Goal: Task Accomplishment & Management: Use online tool/utility

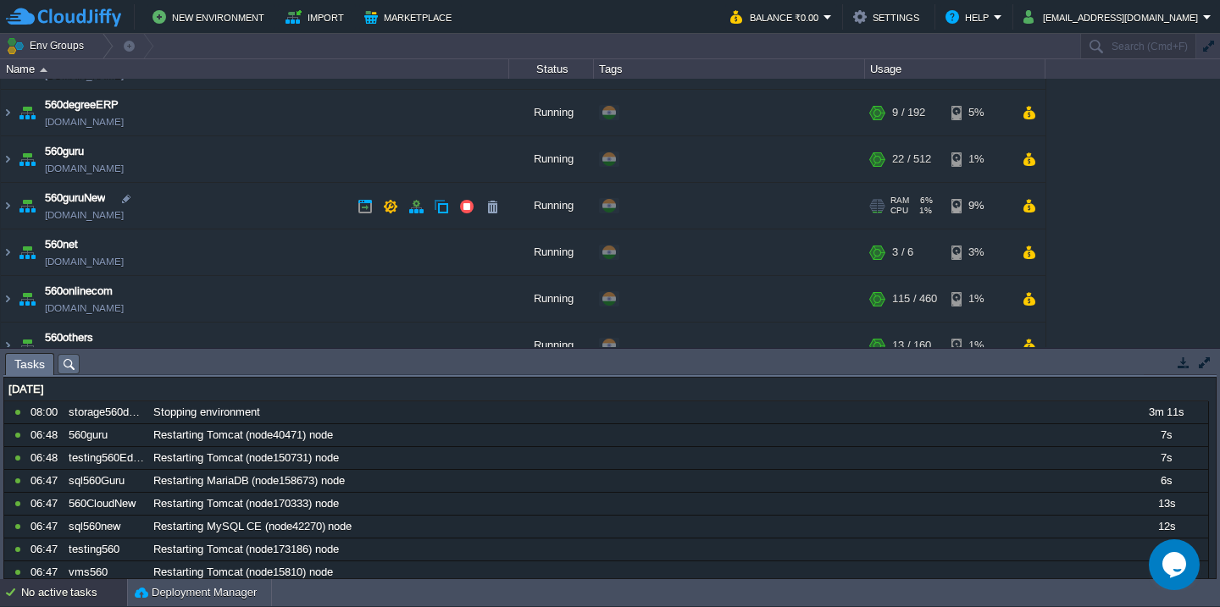
scroll to position [153, 0]
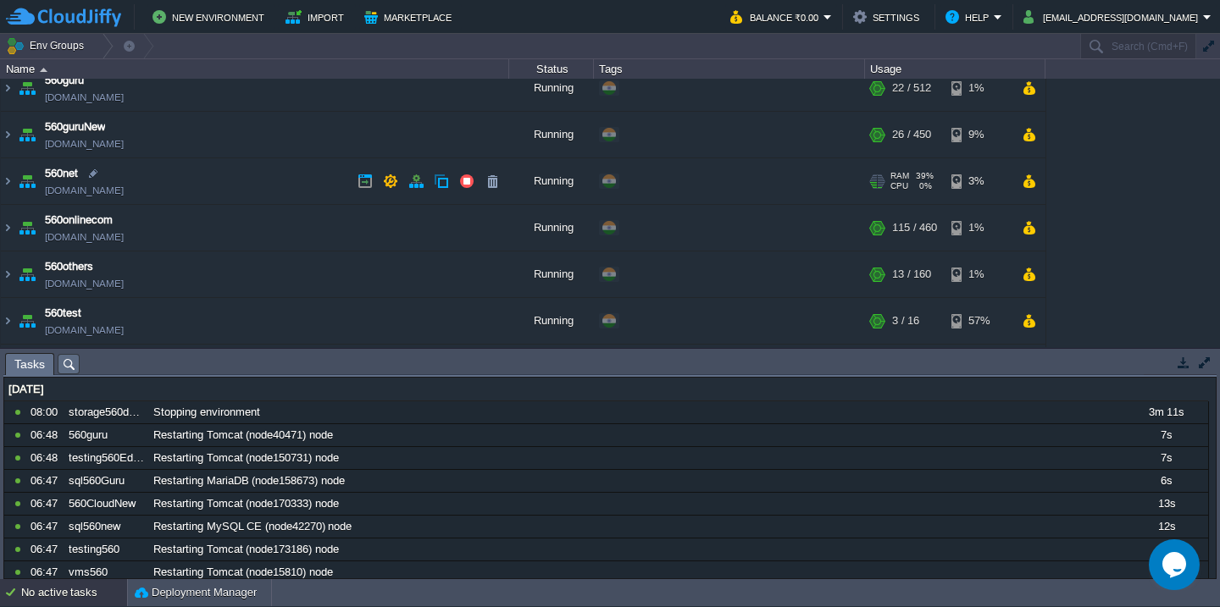
click at [289, 182] on td "560net [DOMAIN_NAME]" at bounding box center [255, 181] width 508 height 47
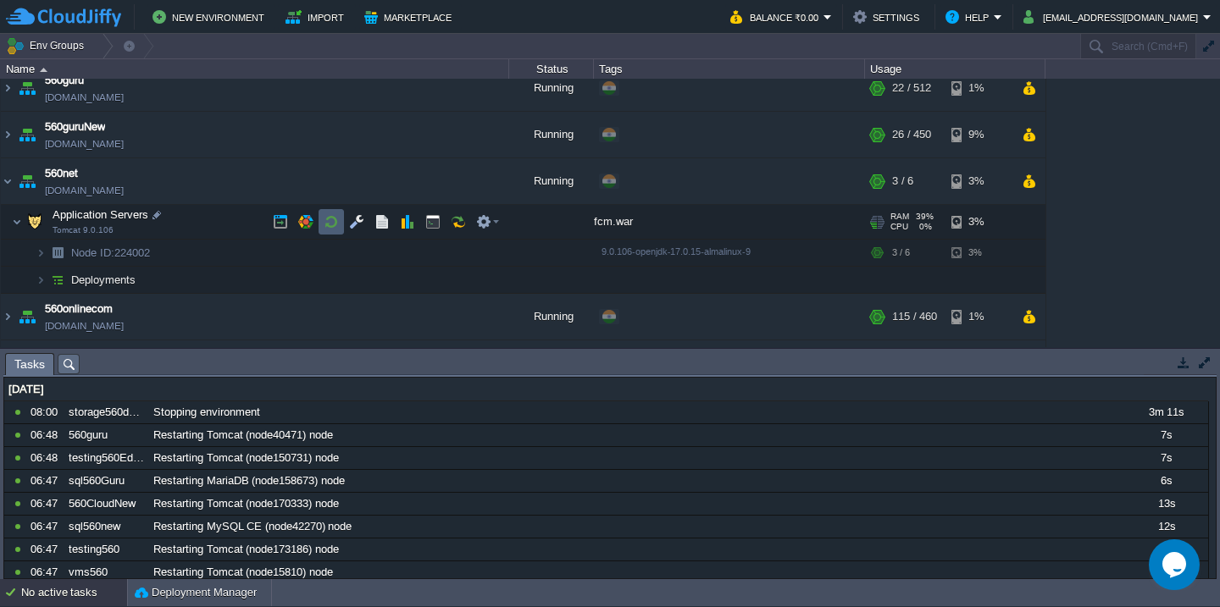
click at [334, 224] on button "button" at bounding box center [331, 221] width 15 height 15
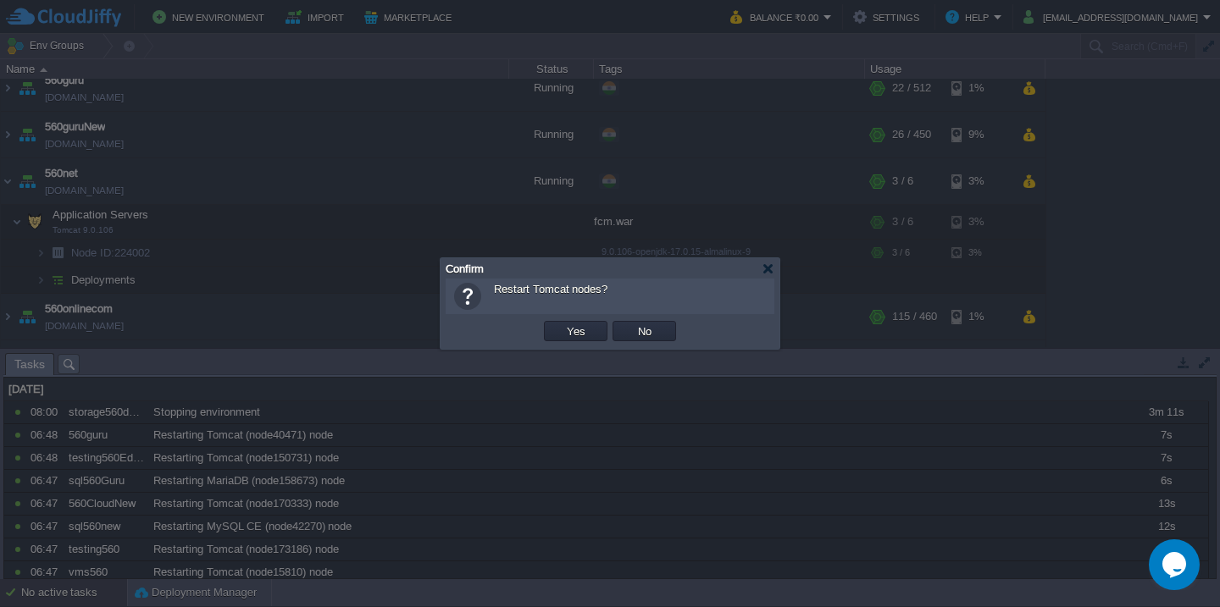
click at [562, 324] on button "Yes" at bounding box center [576, 331] width 29 height 15
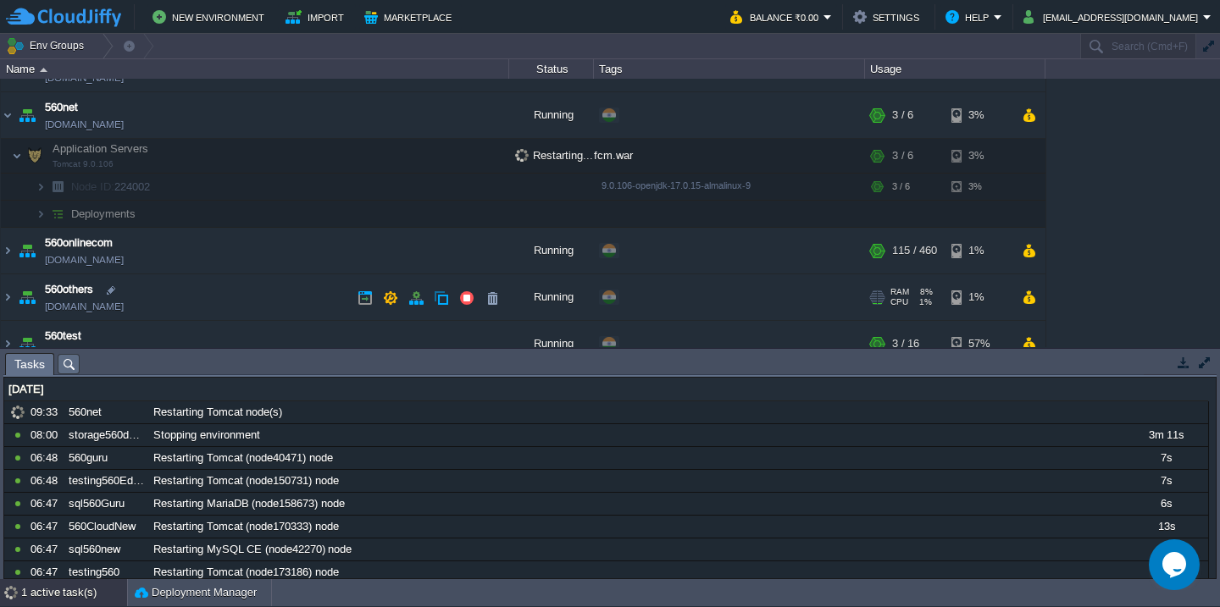
scroll to position [984, 0]
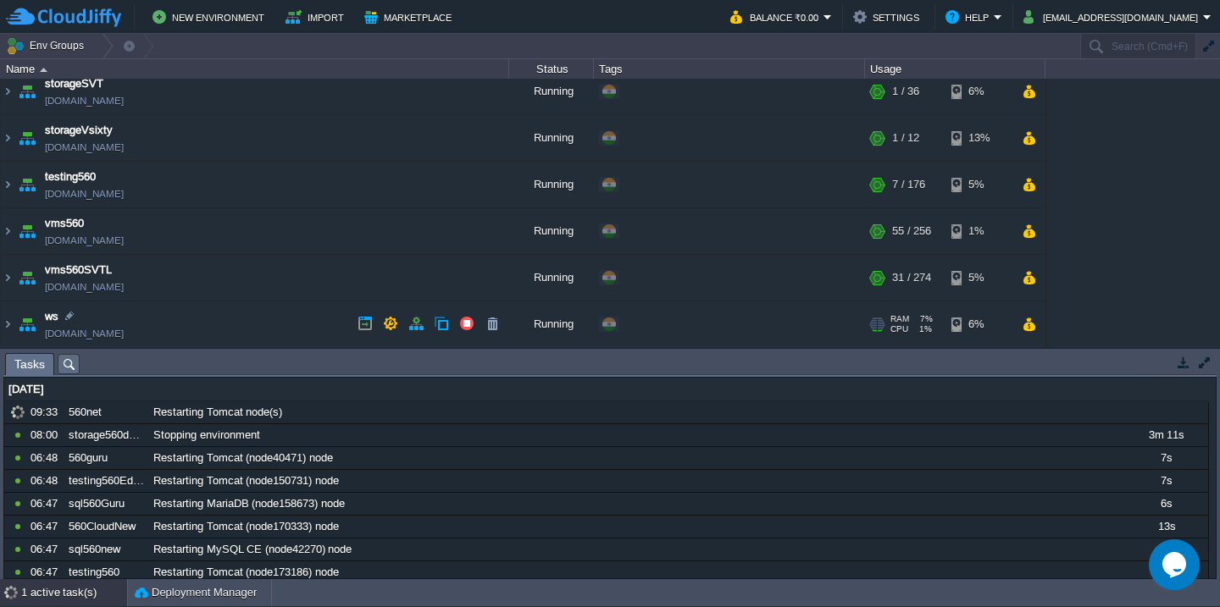
click at [277, 313] on td "ws [DOMAIN_NAME]" at bounding box center [255, 325] width 508 height 47
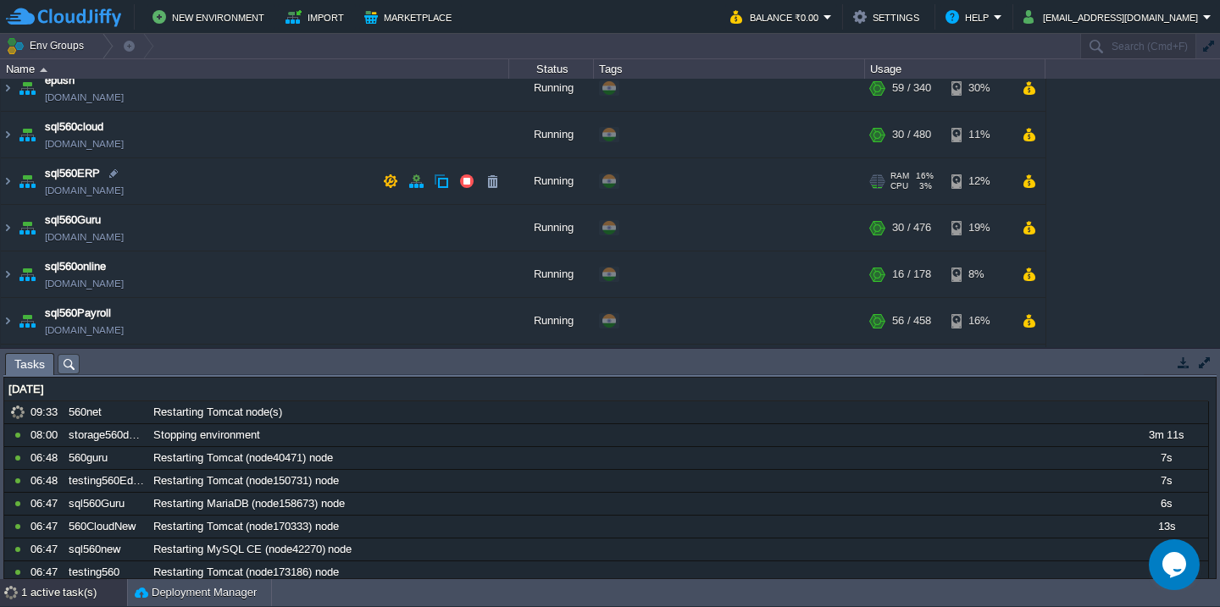
scroll to position [425, 0]
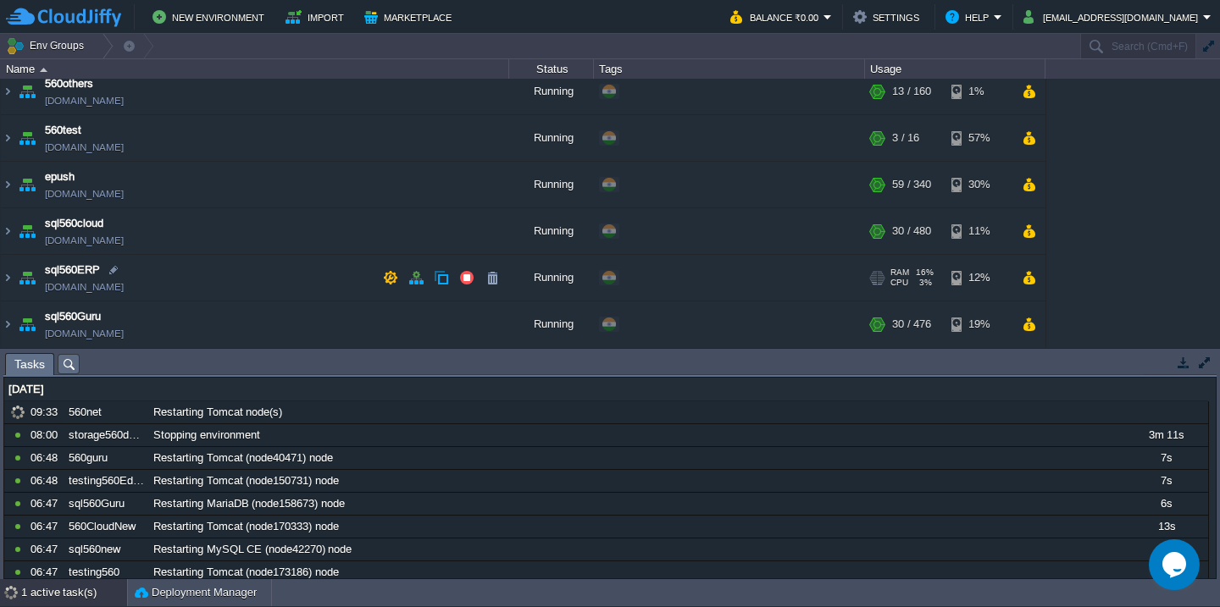
click at [260, 280] on td "sql560ERP [DOMAIN_NAME]" at bounding box center [255, 278] width 508 height 47
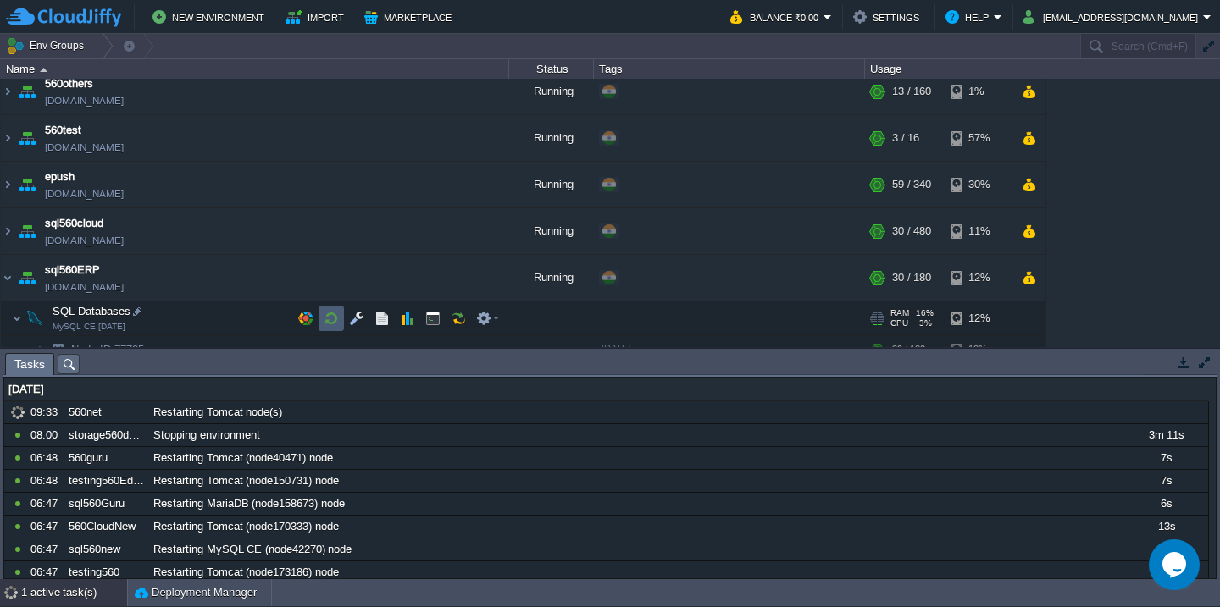
click at [334, 321] on button "button" at bounding box center [331, 318] width 15 height 15
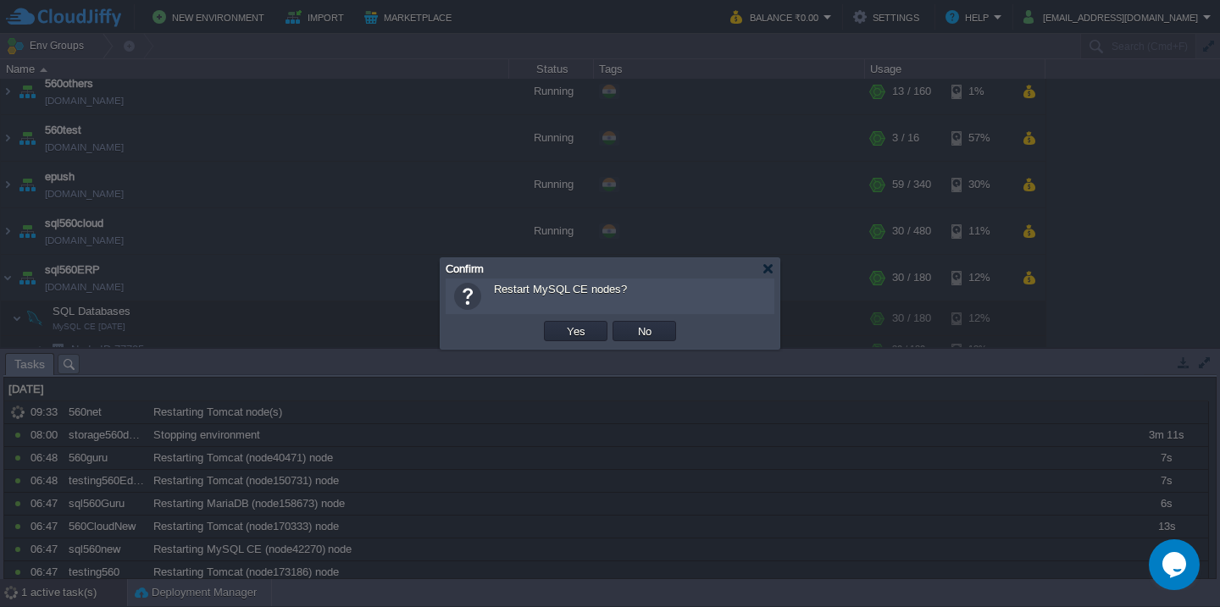
click at [562, 324] on button "Yes" at bounding box center [576, 331] width 29 height 15
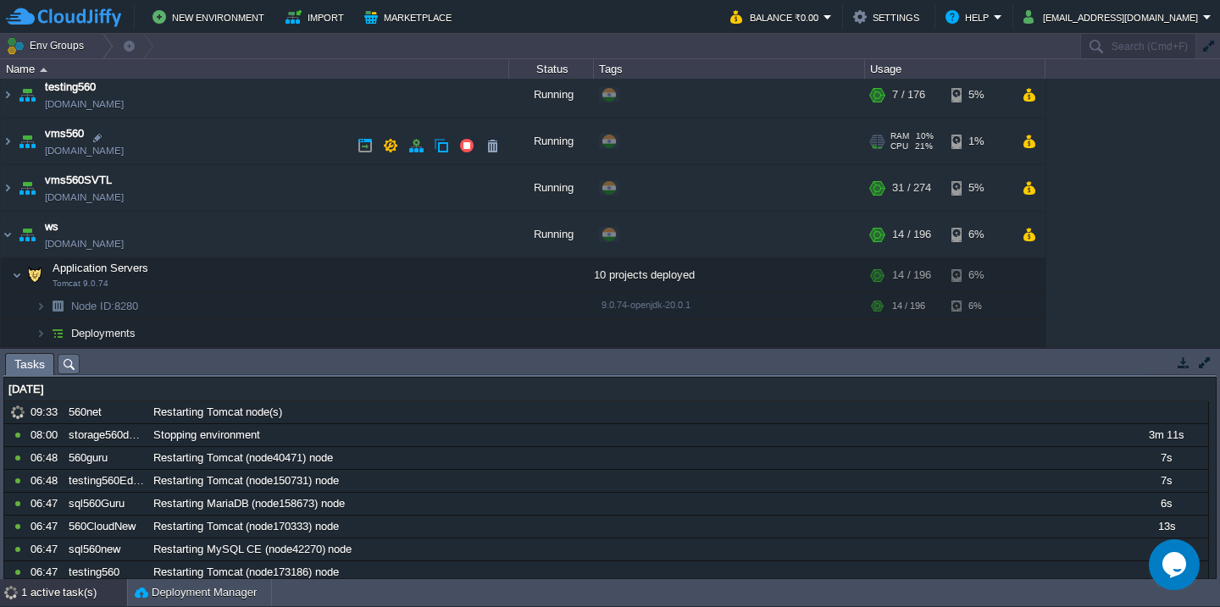
scroll to position [1132, 0]
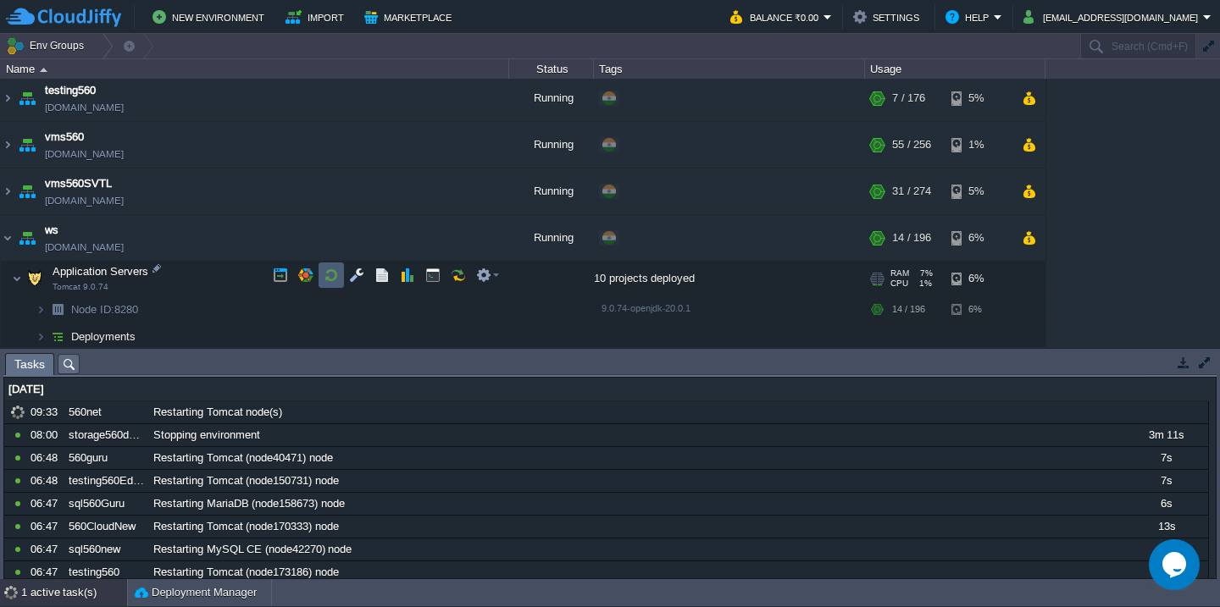
click at [333, 278] on button "button" at bounding box center [331, 275] width 15 height 15
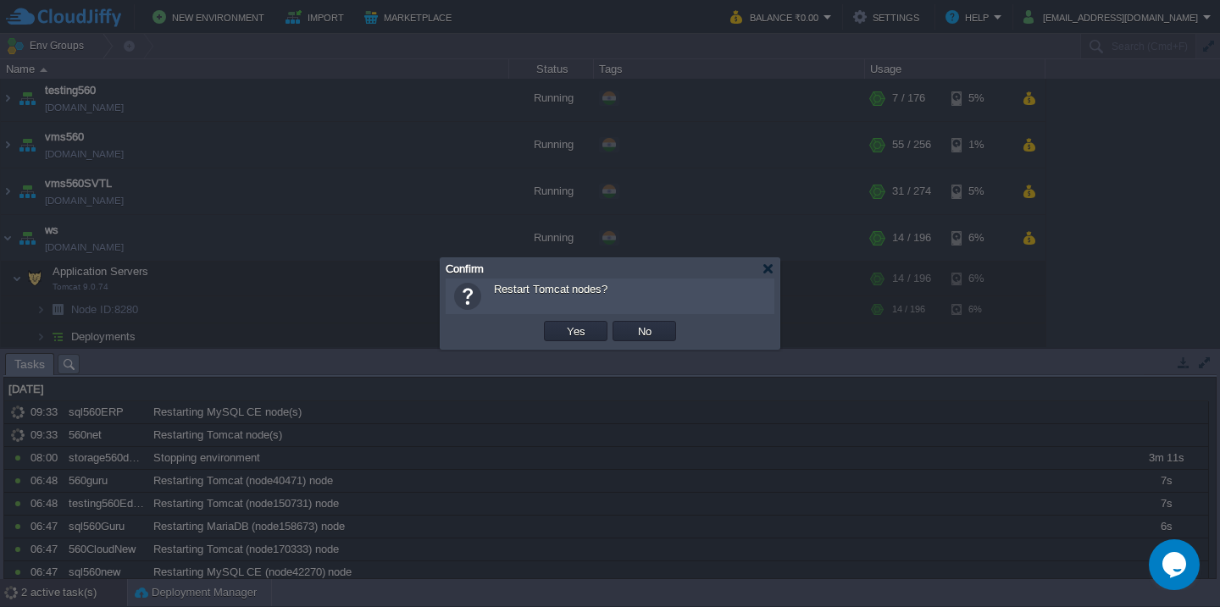
click at [562, 324] on button "Yes" at bounding box center [576, 331] width 29 height 15
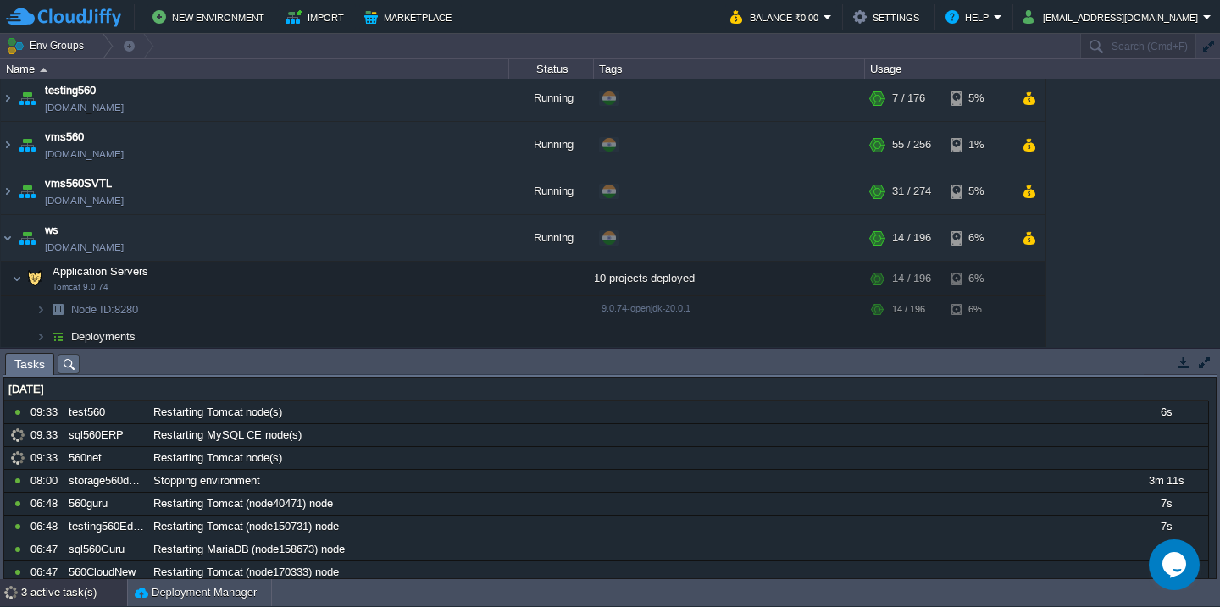
scroll to position [648, 0]
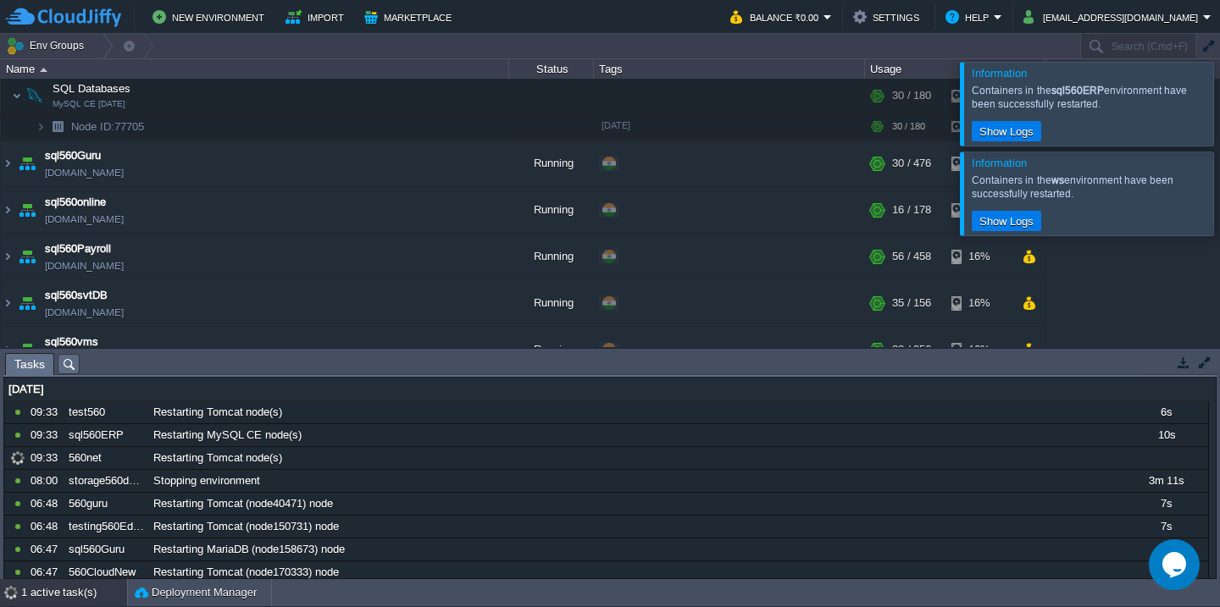
click at [1219, 109] on div at bounding box center [1240, 103] width 0 height 83
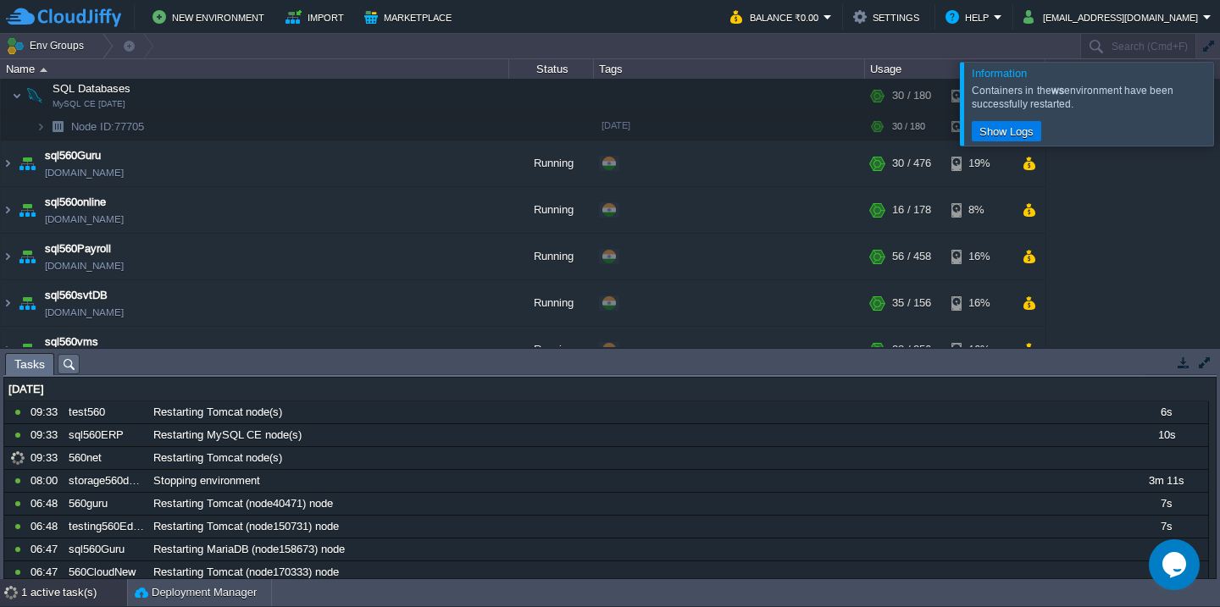
click at [1219, 109] on div at bounding box center [1240, 103] width 0 height 83
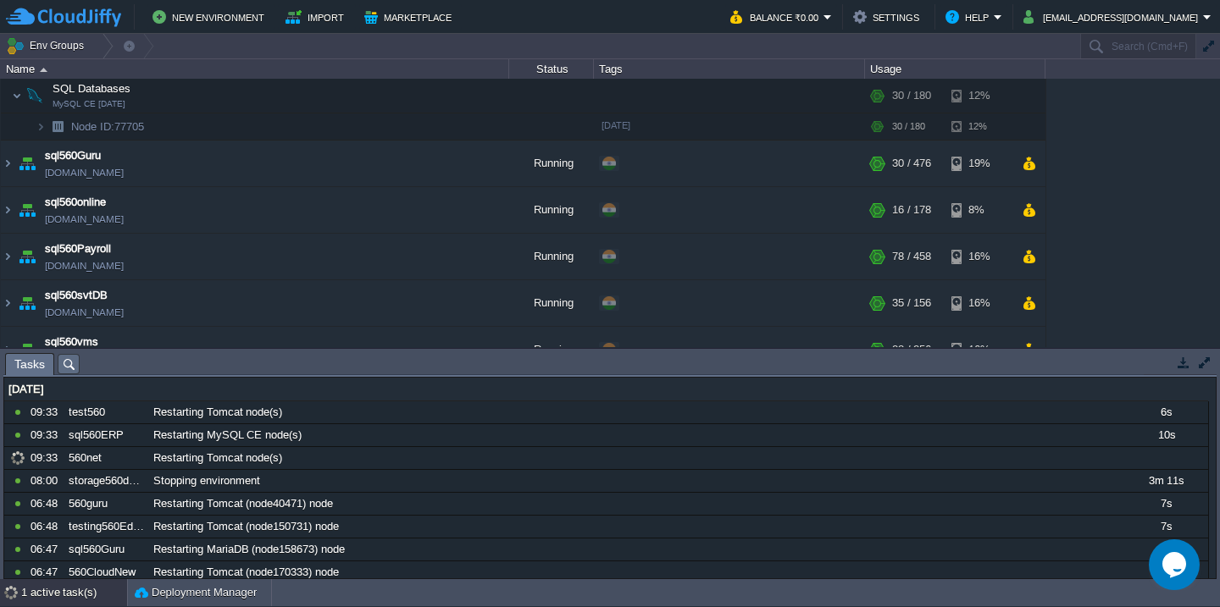
scroll to position [283, 0]
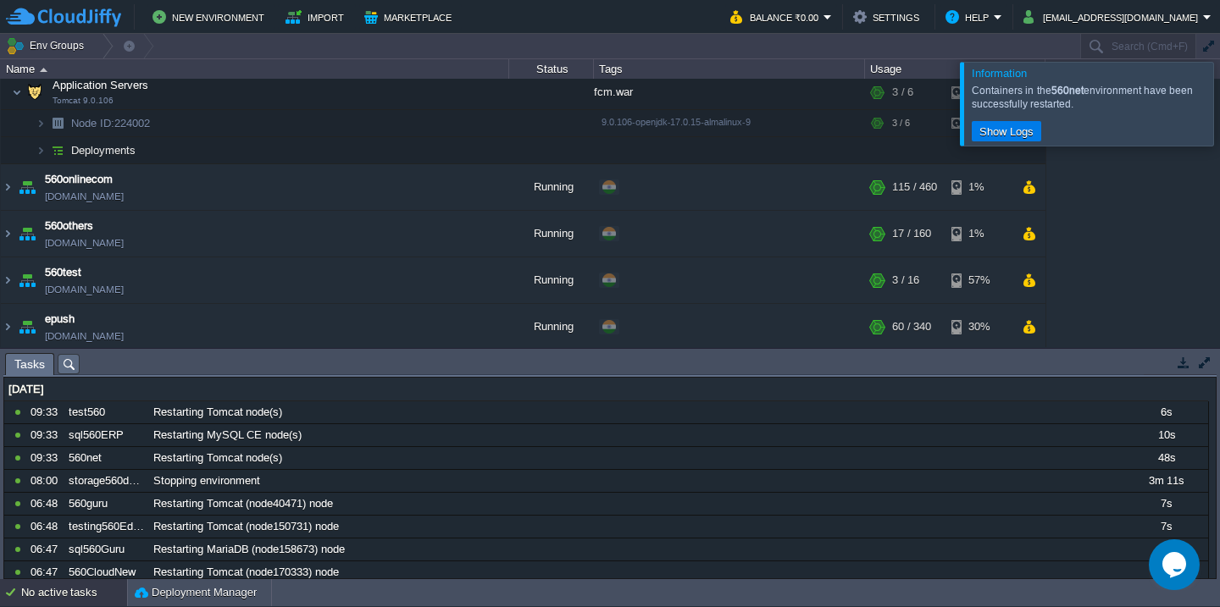
click at [1219, 109] on div at bounding box center [1240, 103] width 0 height 83
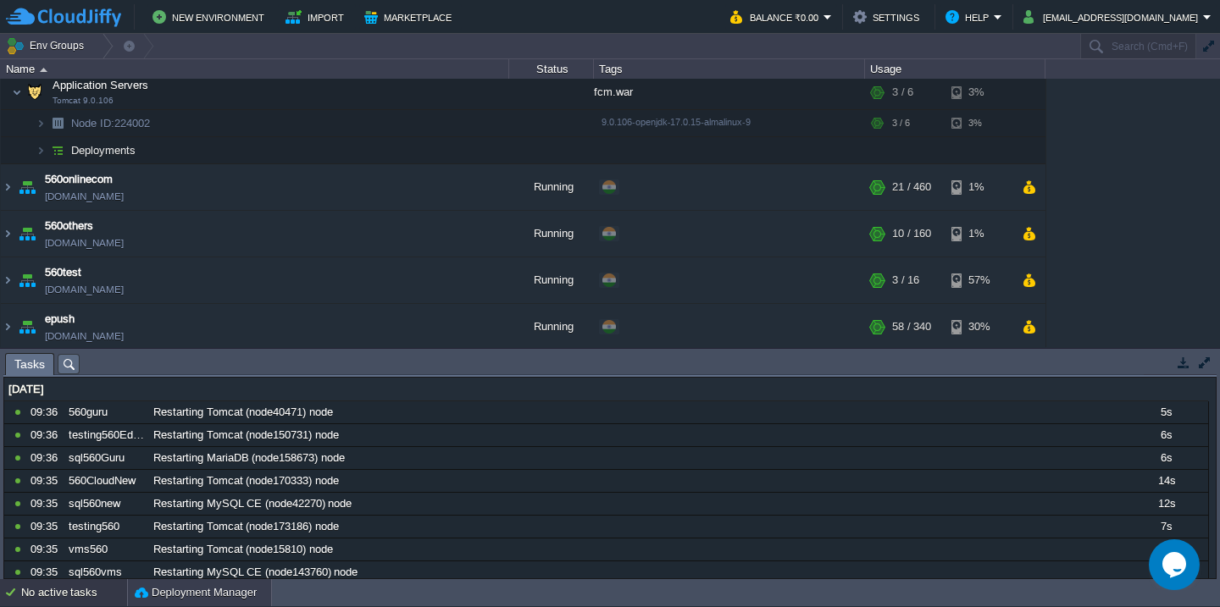
click at [149, 595] on button "Deployment Manager" at bounding box center [196, 592] width 122 height 17
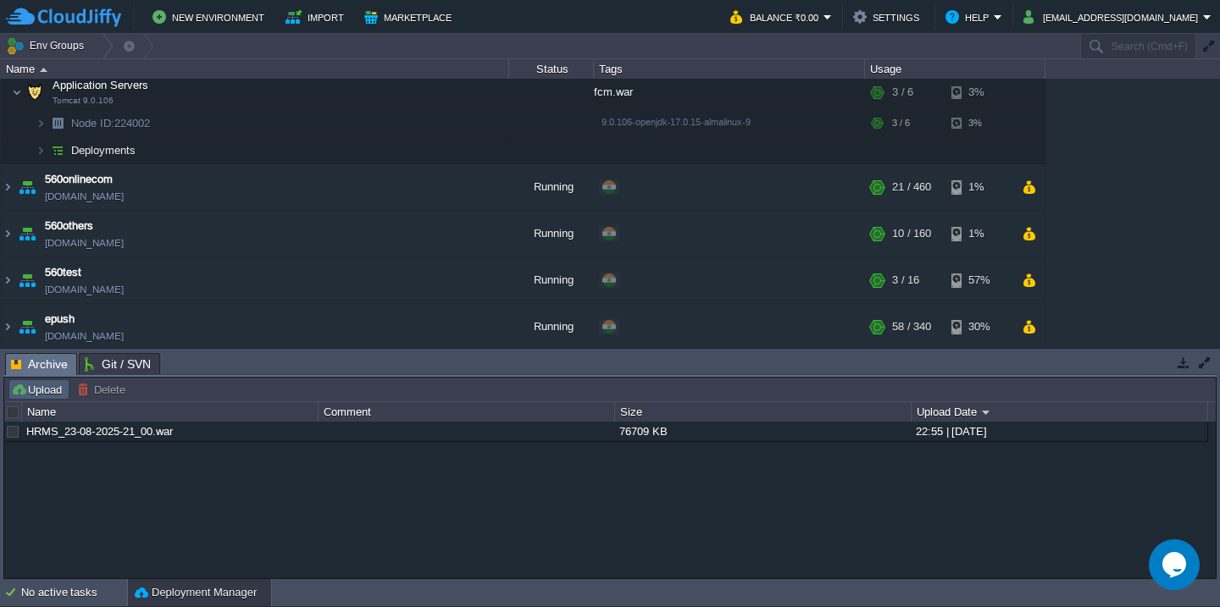
click at [19, 394] on button "Upload" at bounding box center [39, 389] width 56 height 15
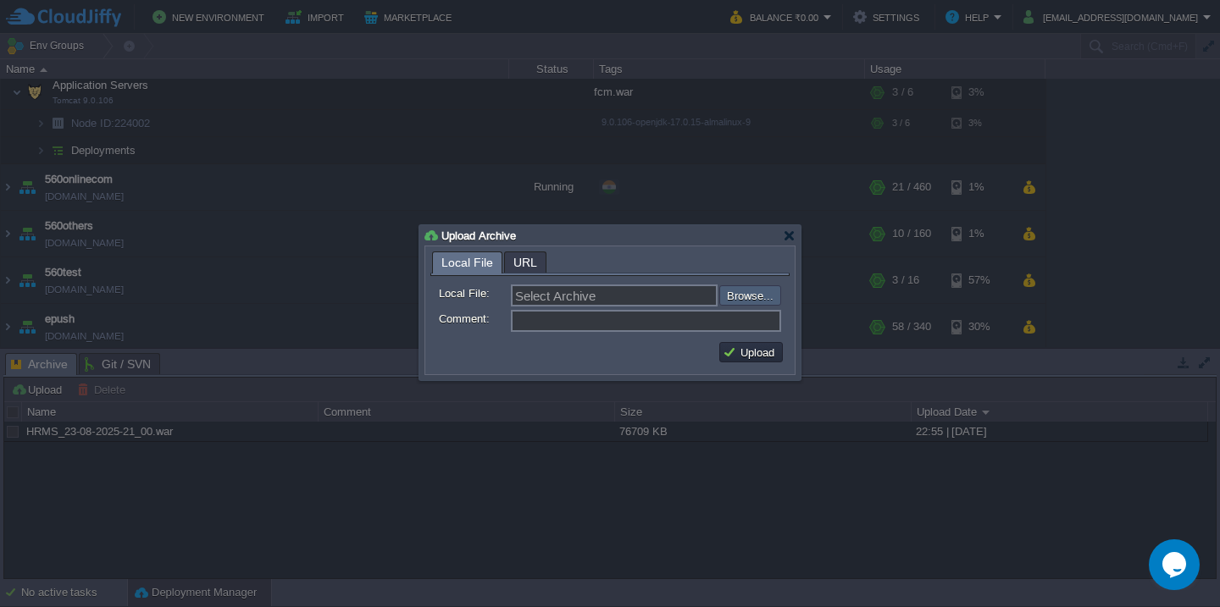
click at [759, 294] on input "file" at bounding box center [674, 295] width 214 height 20
type input "C:\fakepath\fcm.war"
type input "fcm.war"
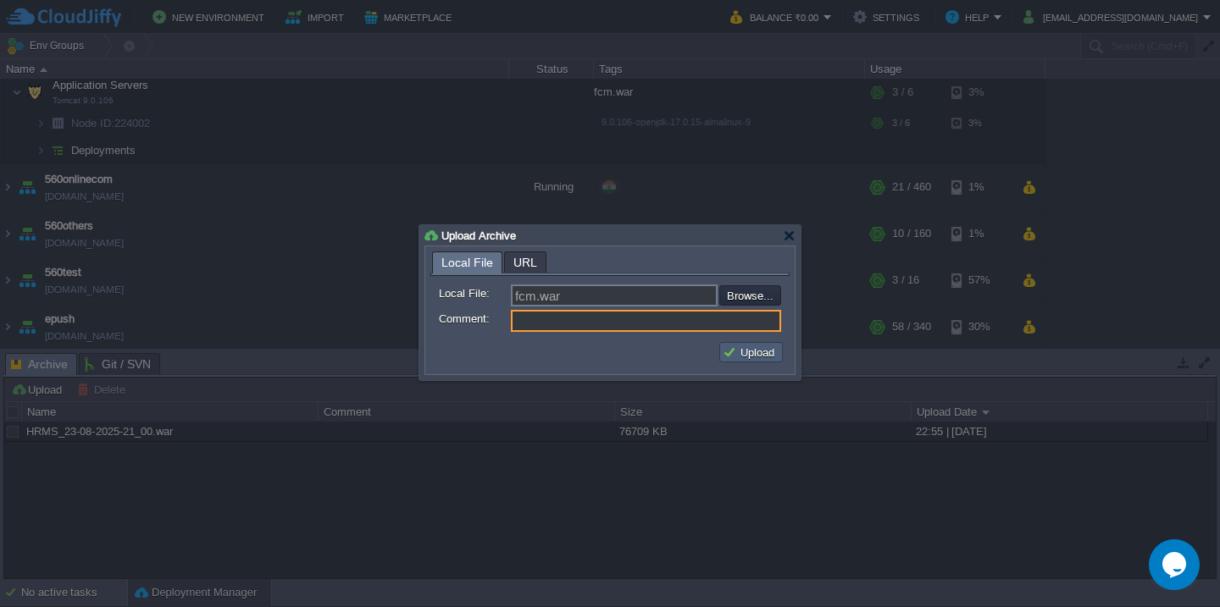
click at [762, 358] on button "Upload" at bounding box center [750, 352] width 57 height 15
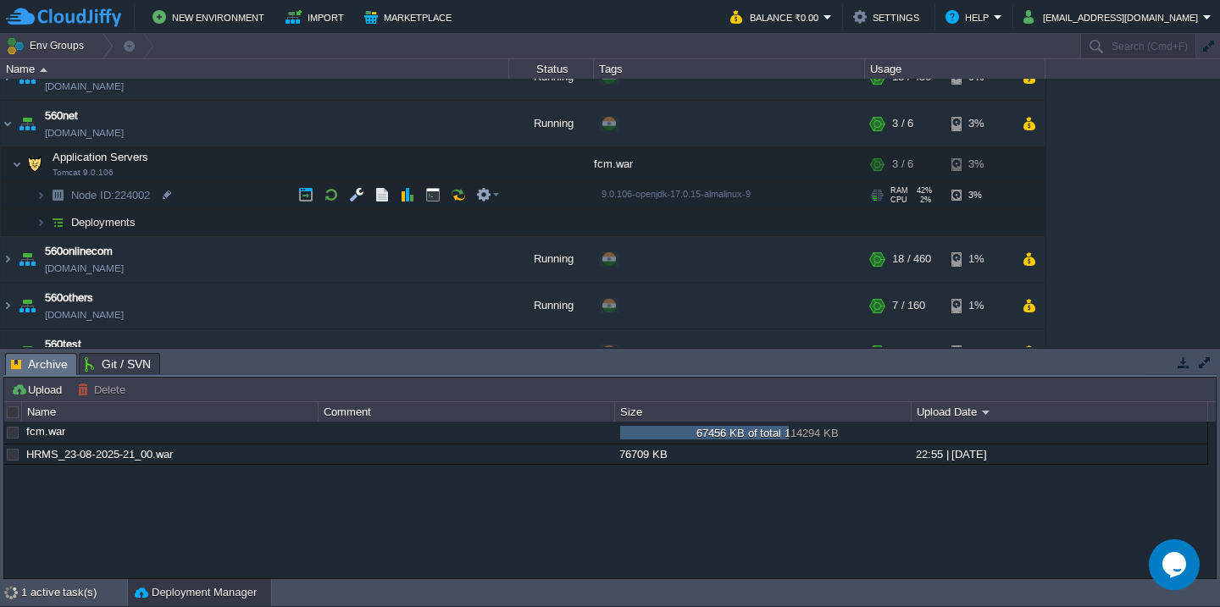
scroll to position [208, 0]
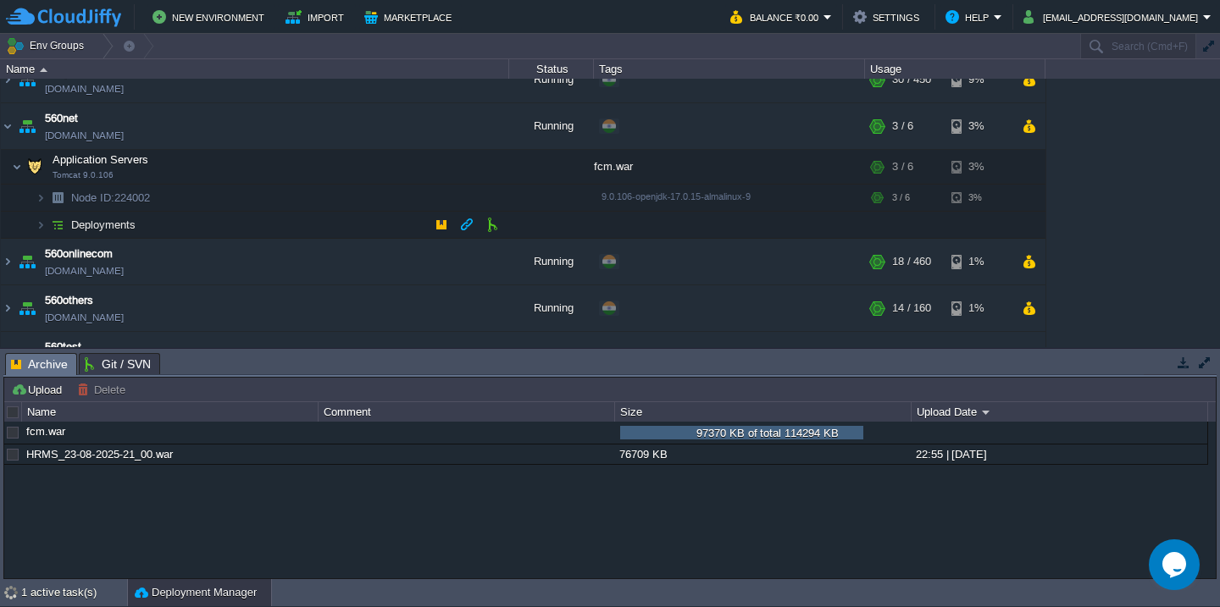
click at [184, 223] on td "Deployments" at bounding box center [255, 225] width 508 height 27
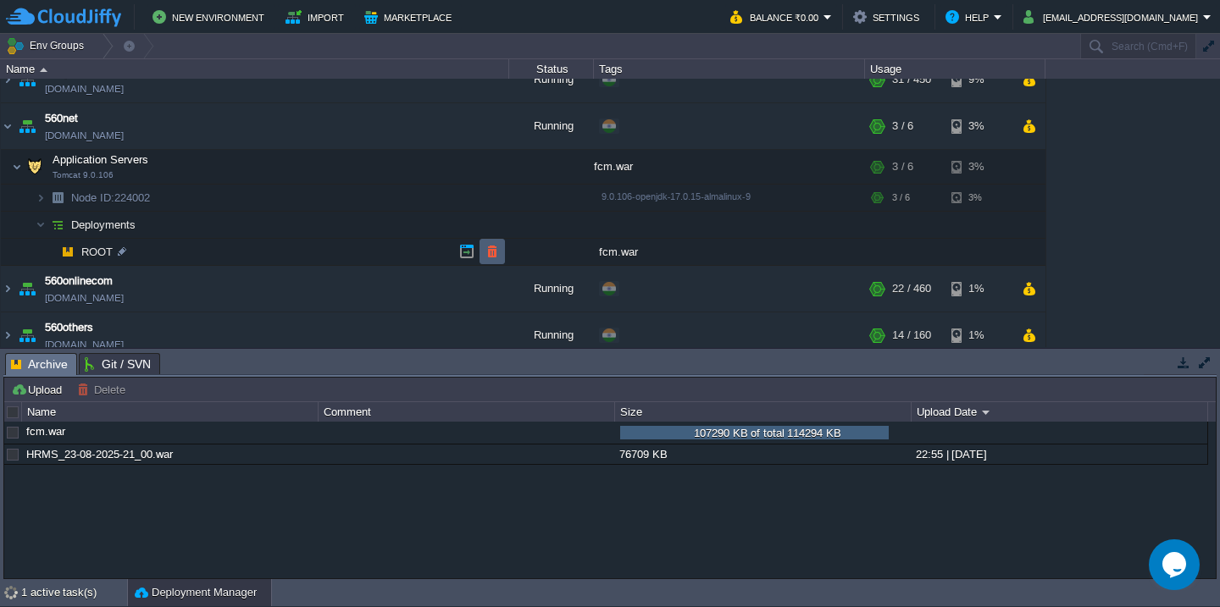
click at [486, 254] on button "button" at bounding box center [491, 251] width 15 height 15
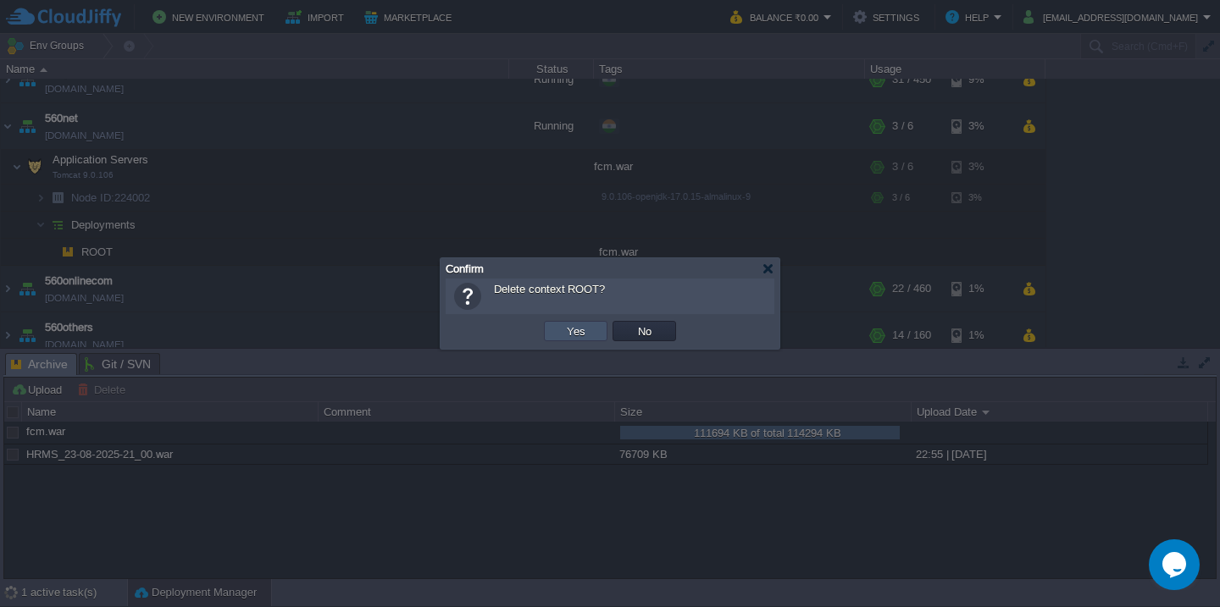
click at [577, 333] on button "Yes" at bounding box center [576, 331] width 29 height 15
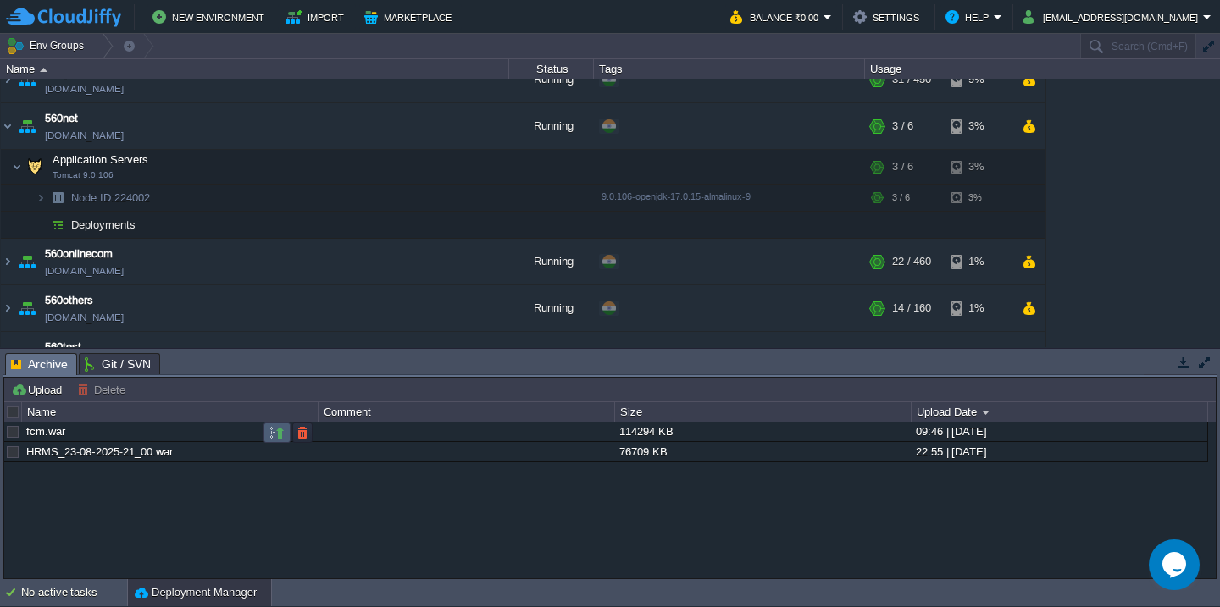
click at [268, 439] on td at bounding box center [276, 433] width 27 height 20
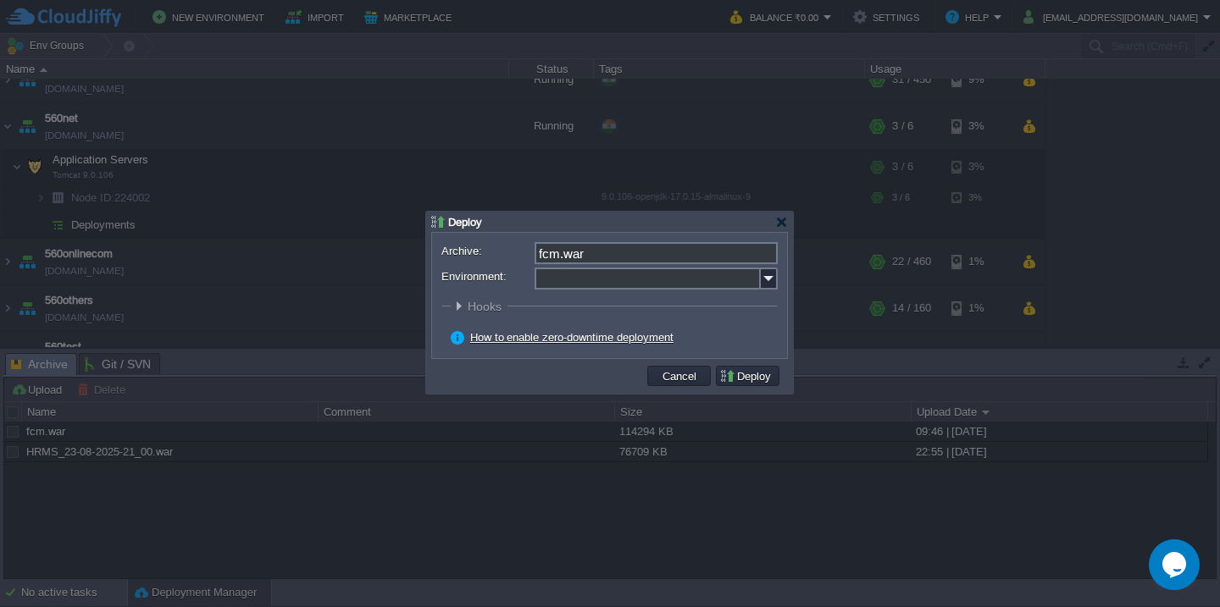
click at [583, 282] on input "Environment:" at bounding box center [647, 279] width 226 height 22
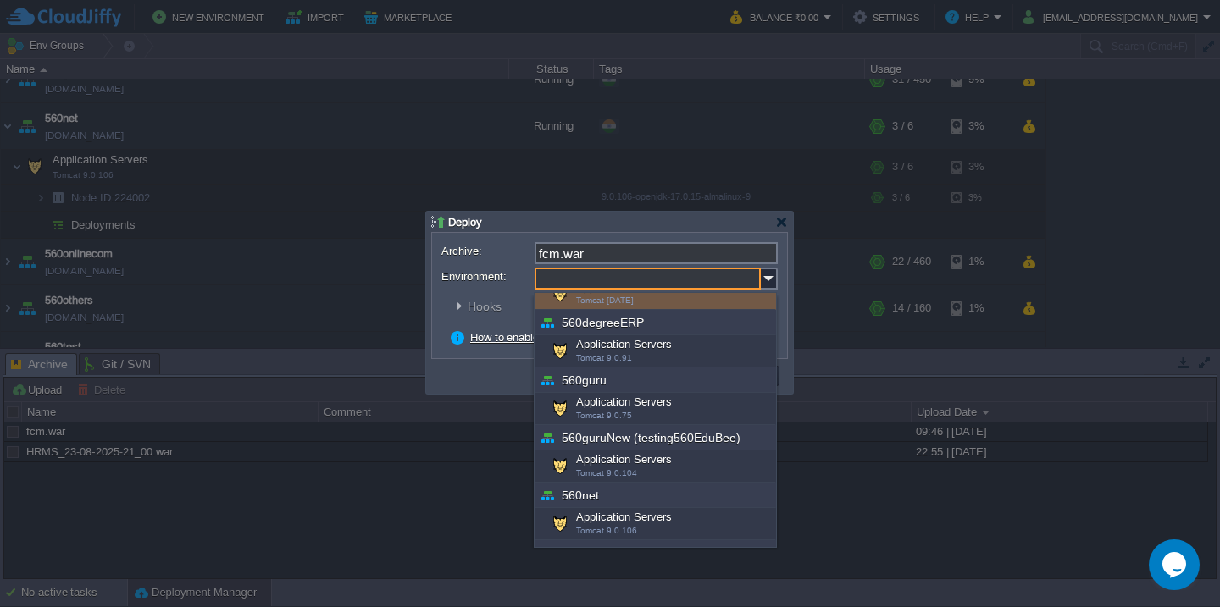
scroll to position [181, 0]
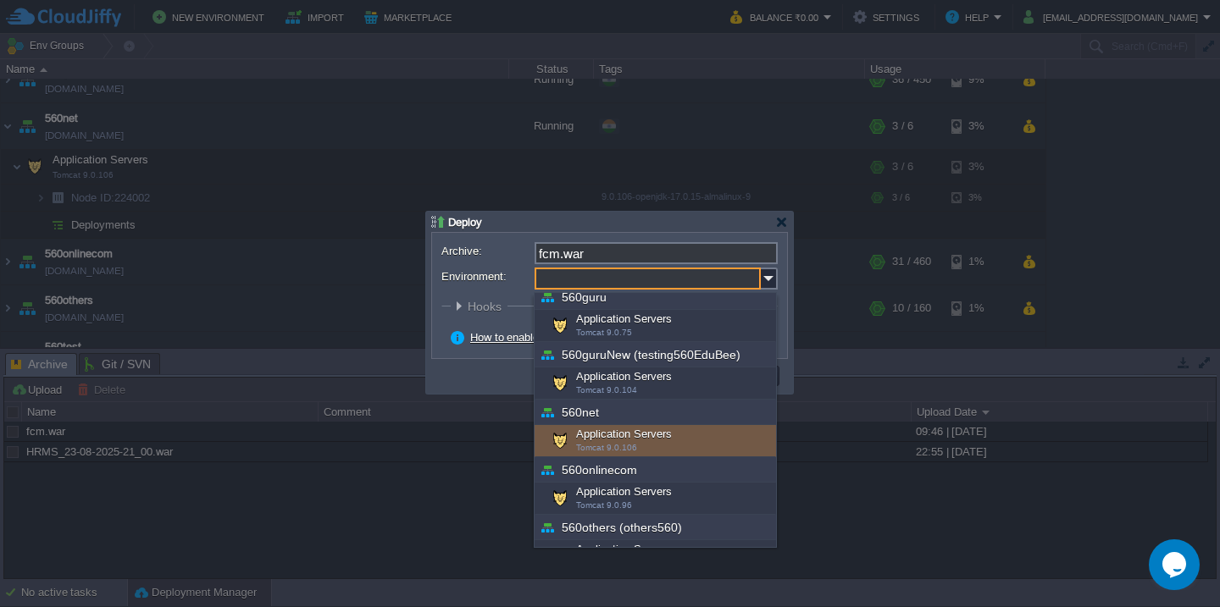
click at [606, 437] on div "Application Servers Tomcat 9.0.106" at bounding box center [654, 441] width 241 height 32
type input "Application Servers (560net)"
